Goal: Transaction & Acquisition: Purchase product/service

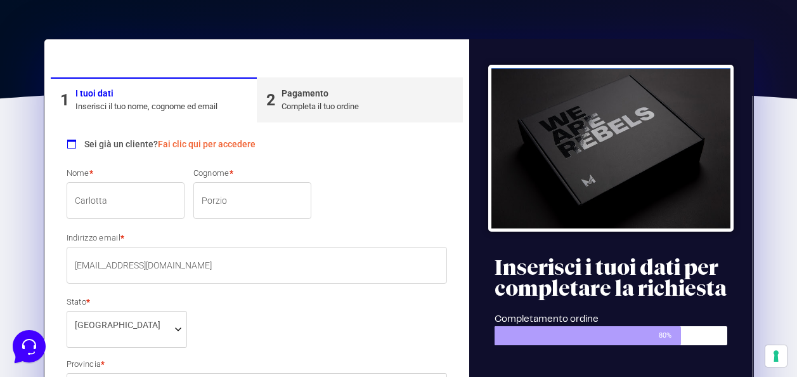
click at [141, 188] on input "Carlotta" at bounding box center [126, 200] width 118 height 37
click at [204, 273] on input "[EMAIL_ADDRESS][DOMAIN_NAME]" at bounding box center [257, 265] width 381 height 37
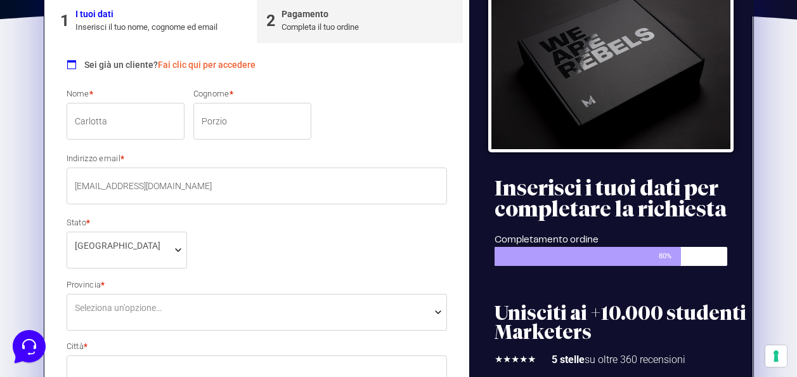
scroll to position [254, 0]
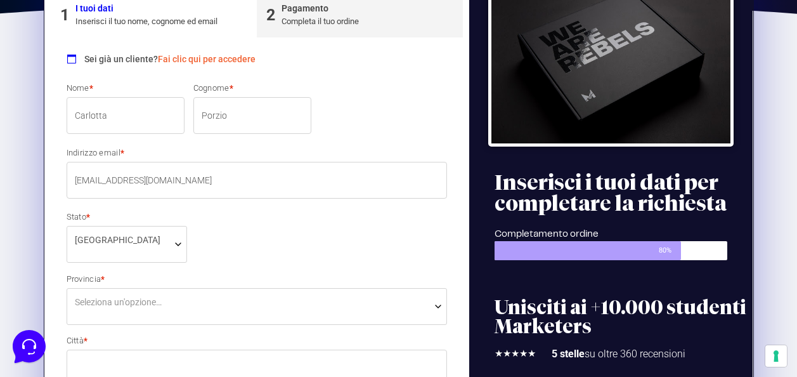
drag, startPoint x: 195, startPoint y: 179, endPoint x: 47, endPoint y: 190, distance: 148.1
type input "[EMAIL_ADDRESS][DOMAIN_NAME]"
type input "00139"
type input "[PHONE_NUMBER]"
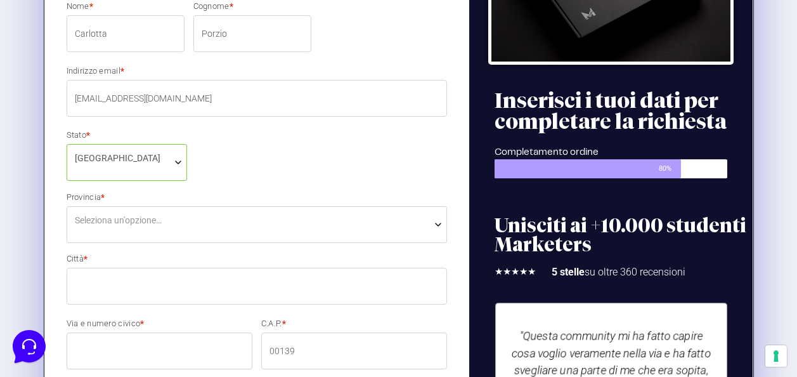
scroll to position [338, 0]
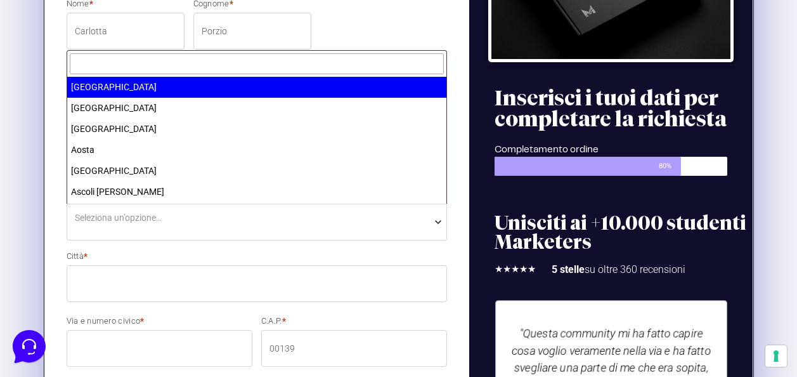
click at [284, 231] on span "Seleziona un'opzione…" at bounding box center [257, 222] width 381 height 37
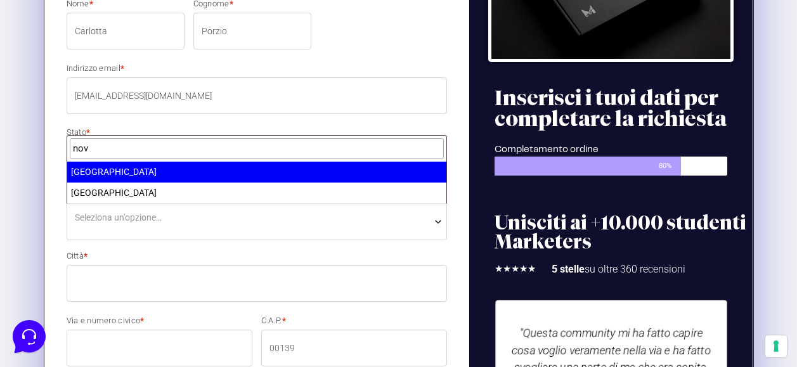
type input "nov"
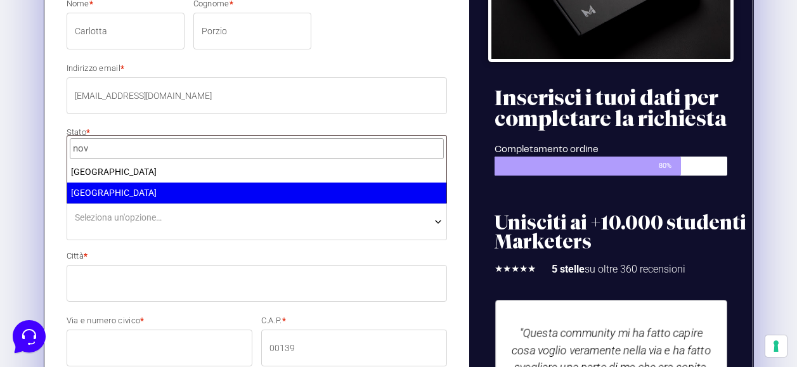
select select "NO"
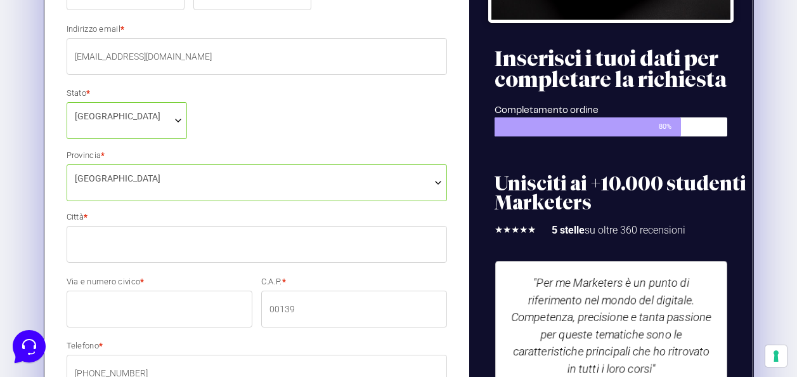
scroll to position [380, 0]
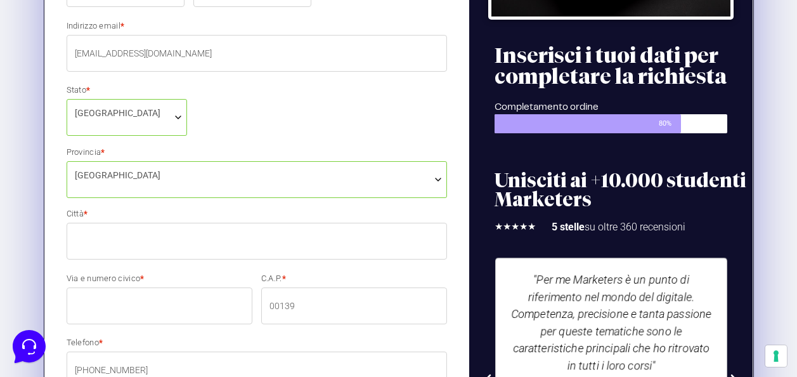
click at [189, 252] on input "Città *" at bounding box center [257, 241] width 381 height 37
type input "[GEOGRAPHIC_DATA]"
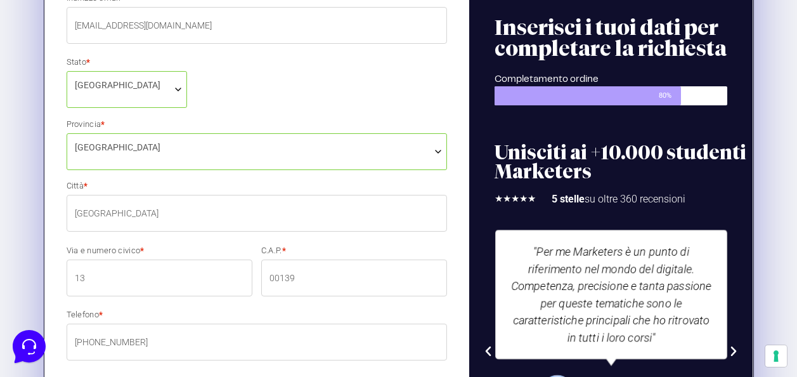
scroll to position [465, 0]
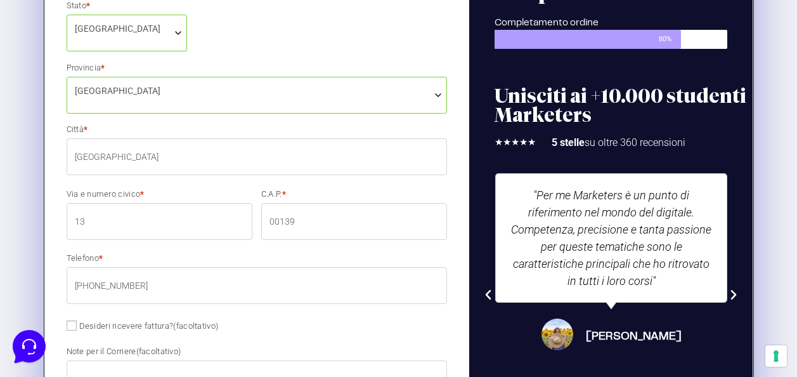
click at [73, 223] on input "13" at bounding box center [160, 221] width 186 height 37
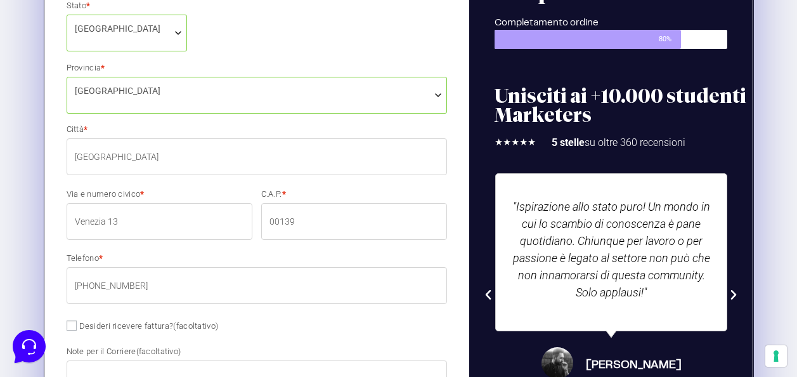
type input "Venezia 13"
click at [308, 221] on input "00139" at bounding box center [354, 221] width 186 height 37
type input "0"
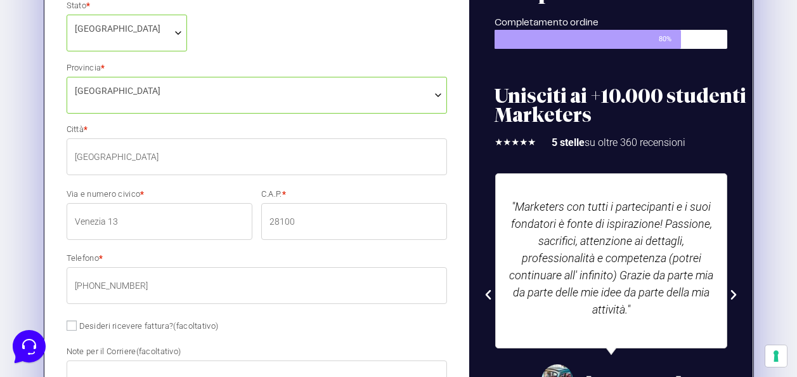
type input "28100"
click at [248, 261] on label "Telefono *" at bounding box center [257, 258] width 381 height 8
click at [248, 267] on input "[PHONE_NUMBER]" at bounding box center [257, 285] width 381 height 37
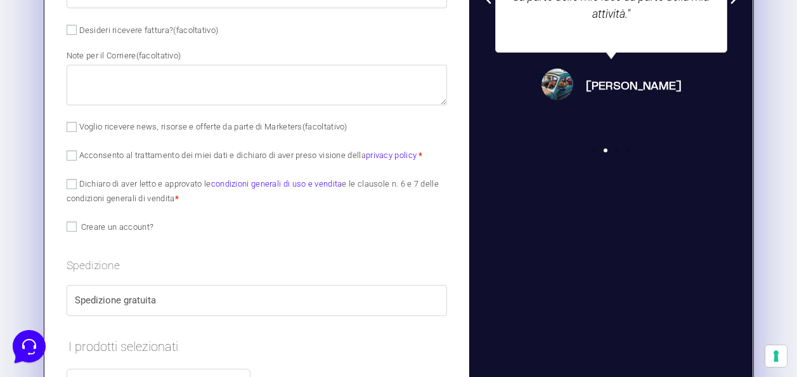
scroll to position [761, 0]
click at [67, 149] on span "Acconsento al trattamento dei miei dati e dichiaro di aver preso visione della …" at bounding box center [245, 153] width 356 height 11
click at [76, 155] on input "Acconsento al trattamento dei miei dati e dichiaro di aver preso visione della …" at bounding box center [72, 155] width 10 height 10
checkbox input "true"
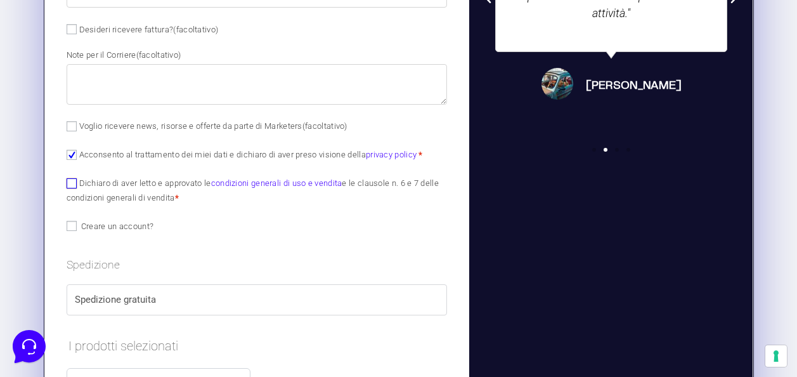
click at [74, 182] on input "Dichiaro di aver letto e approvato le condizioni generali di uso e vendita e le…" at bounding box center [72, 183] width 10 height 10
checkbox input "true"
click at [183, 276] on div "Spedizione Spedizione gratuita" at bounding box center [257, 285] width 381 height 58
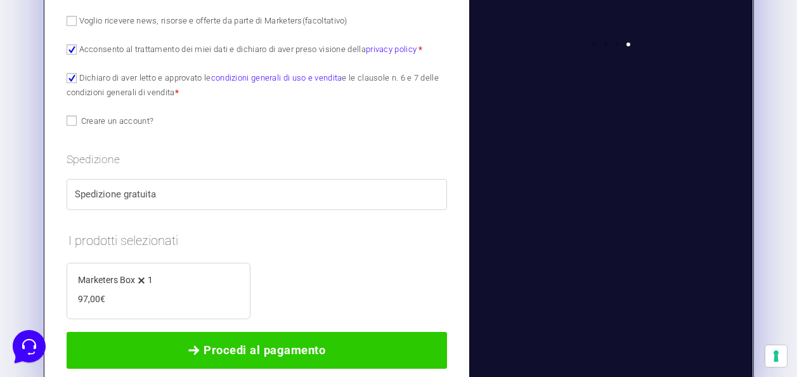
scroll to position [988, 0]
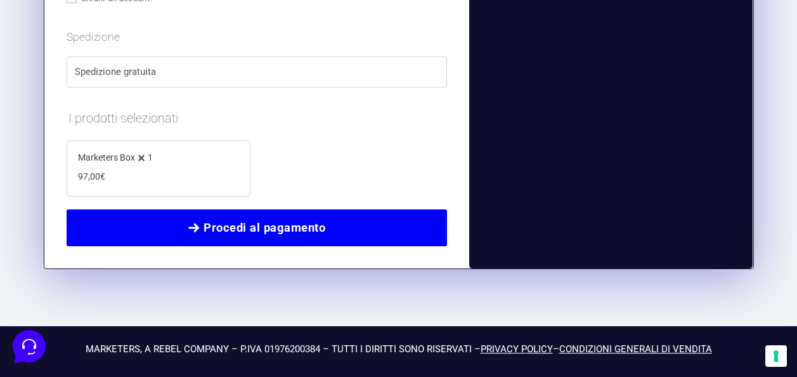
click at [252, 238] on link "Procedi al pagamento" at bounding box center [257, 227] width 381 height 37
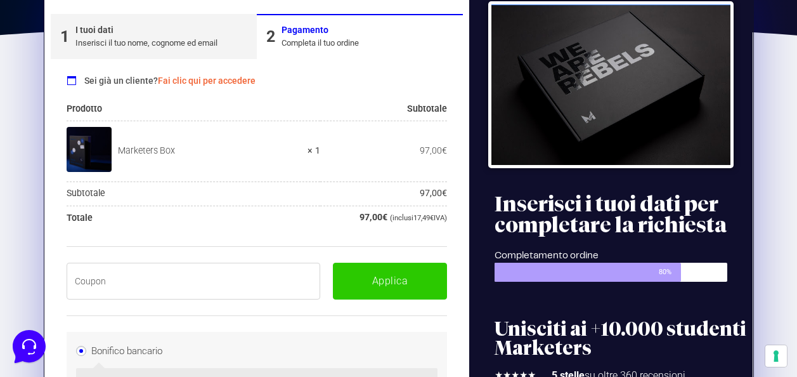
scroll to position [214, 0]
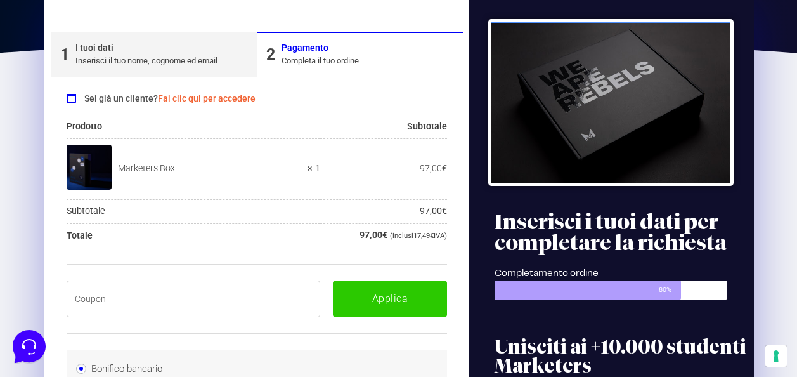
click at [172, 285] on input "text" at bounding box center [194, 298] width 254 height 37
paste input "BOXPRO100OFF"
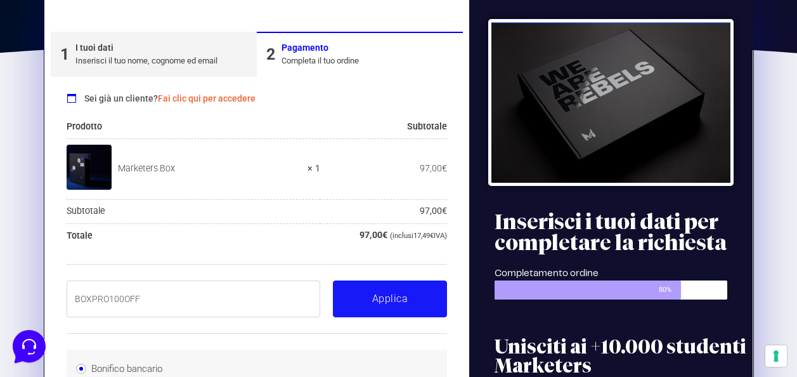
type input "BOXPRO100OFF"
click at [357, 293] on button "Applica" at bounding box center [390, 298] width 114 height 37
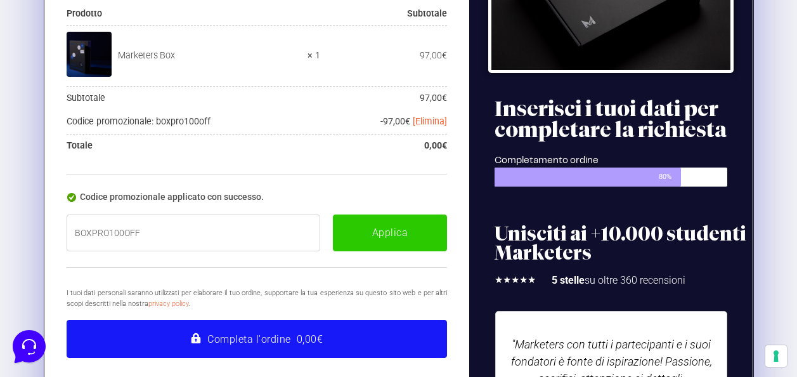
scroll to position [404, 0]
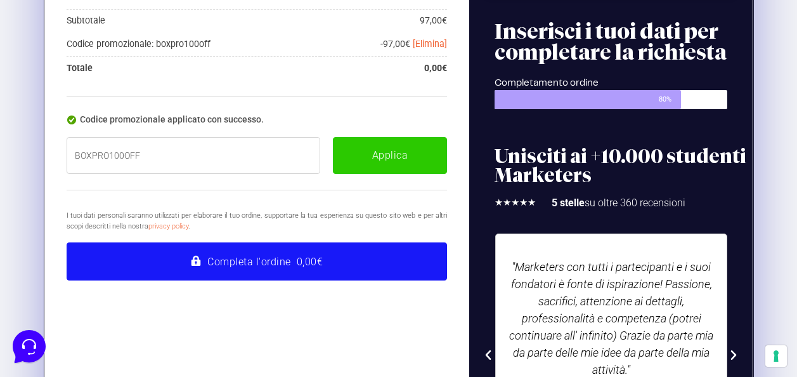
click at [388, 249] on button "Completa l'ordine 0,00€" at bounding box center [257, 261] width 381 height 38
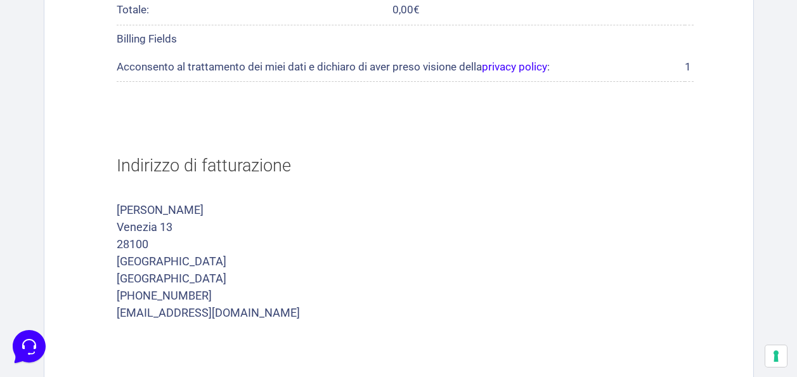
scroll to position [676, 0]
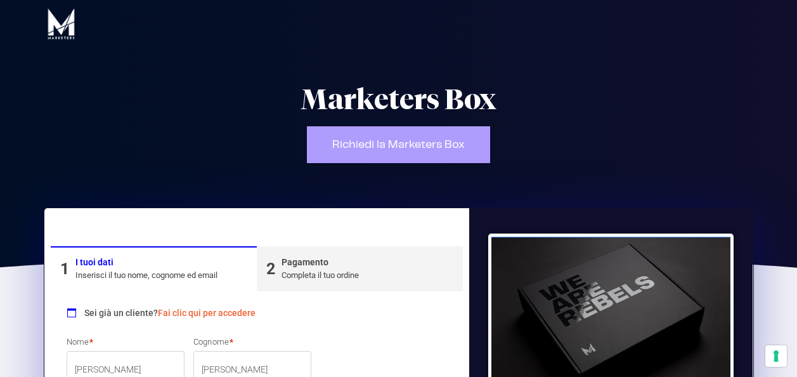
select select "NO"
